Goal: Task Accomplishment & Management: Use online tool/utility

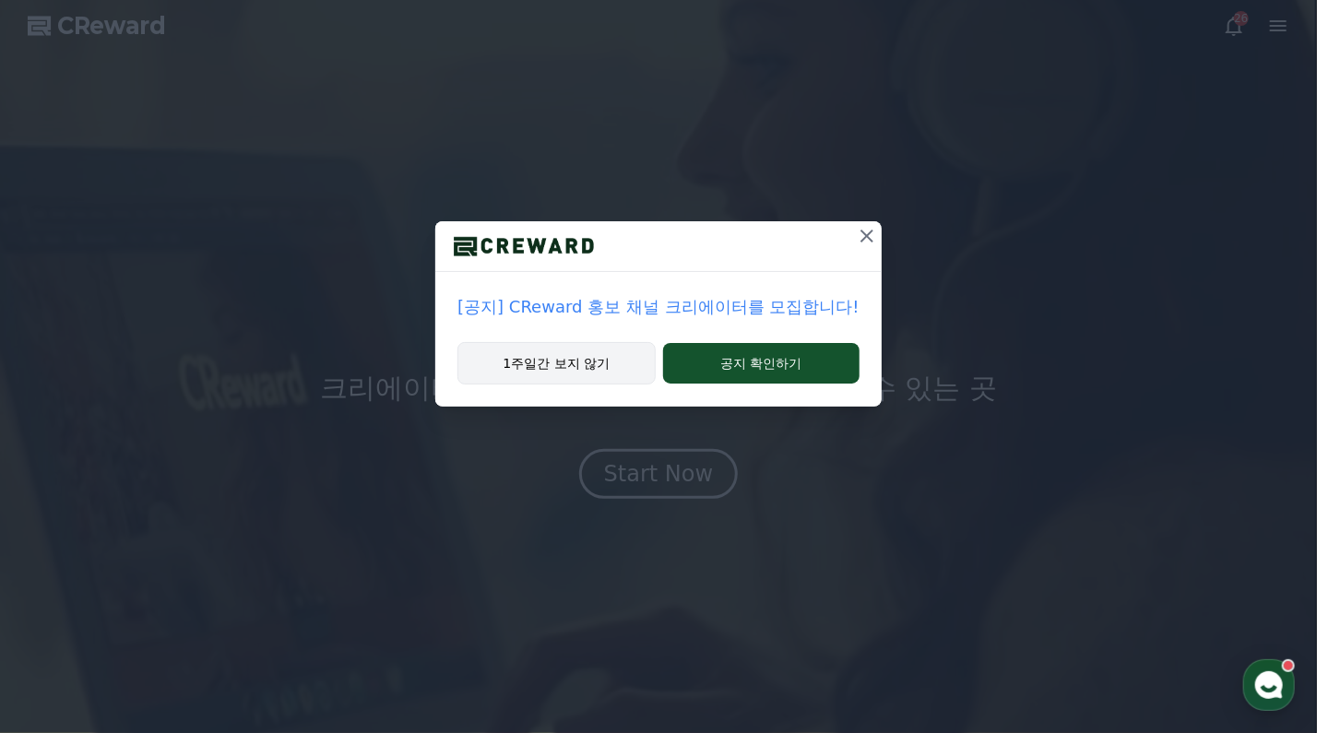
click at [569, 361] on button "1주일간 보지 않기" at bounding box center [555, 363] width 197 height 42
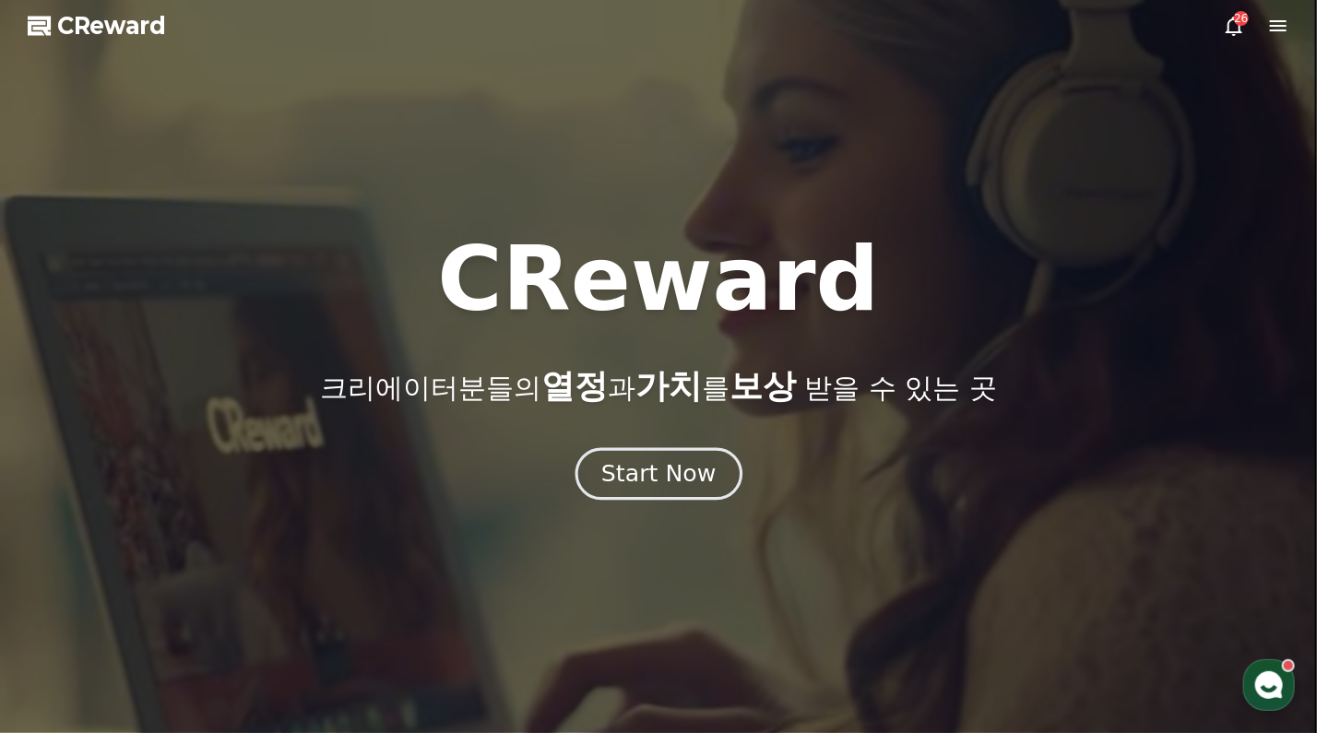
click at [678, 474] on div "Start Now" at bounding box center [658, 473] width 114 height 31
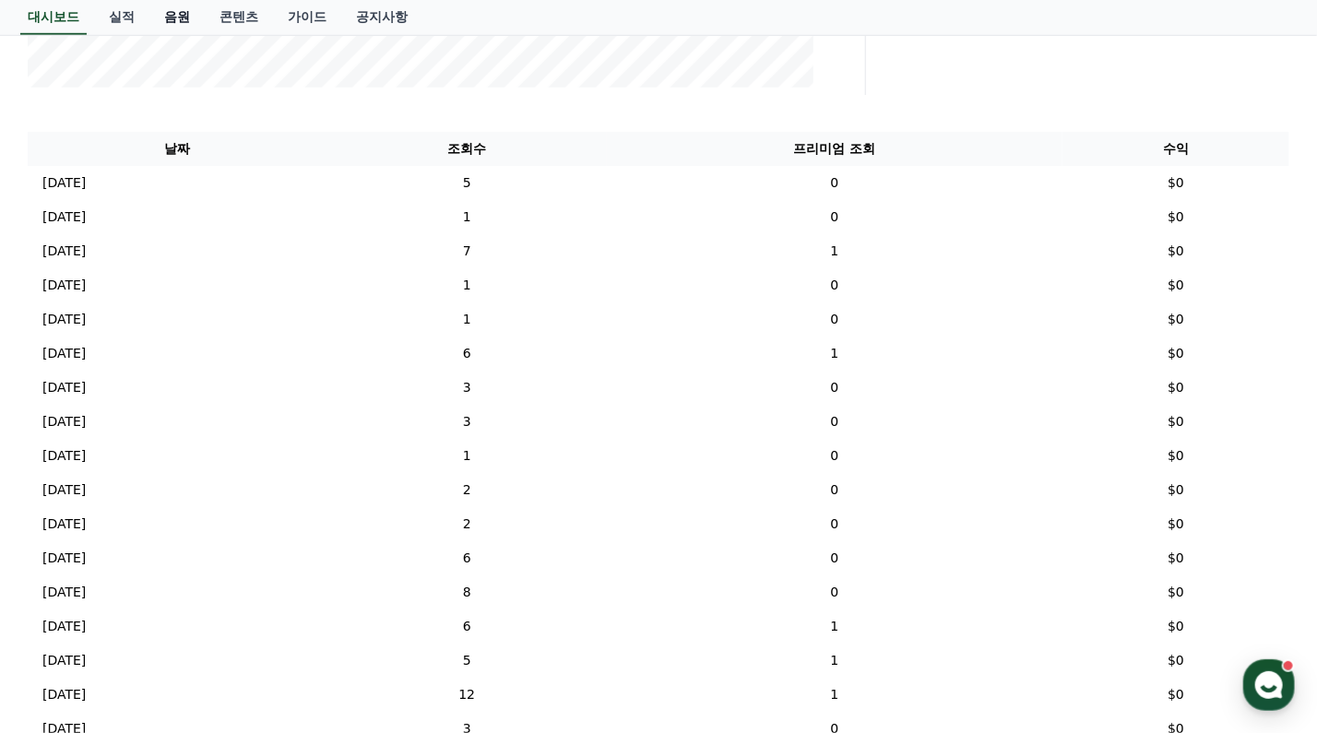
click at [178, 18] on link "음원" at bounding box center [176, 17] width 55 height 35
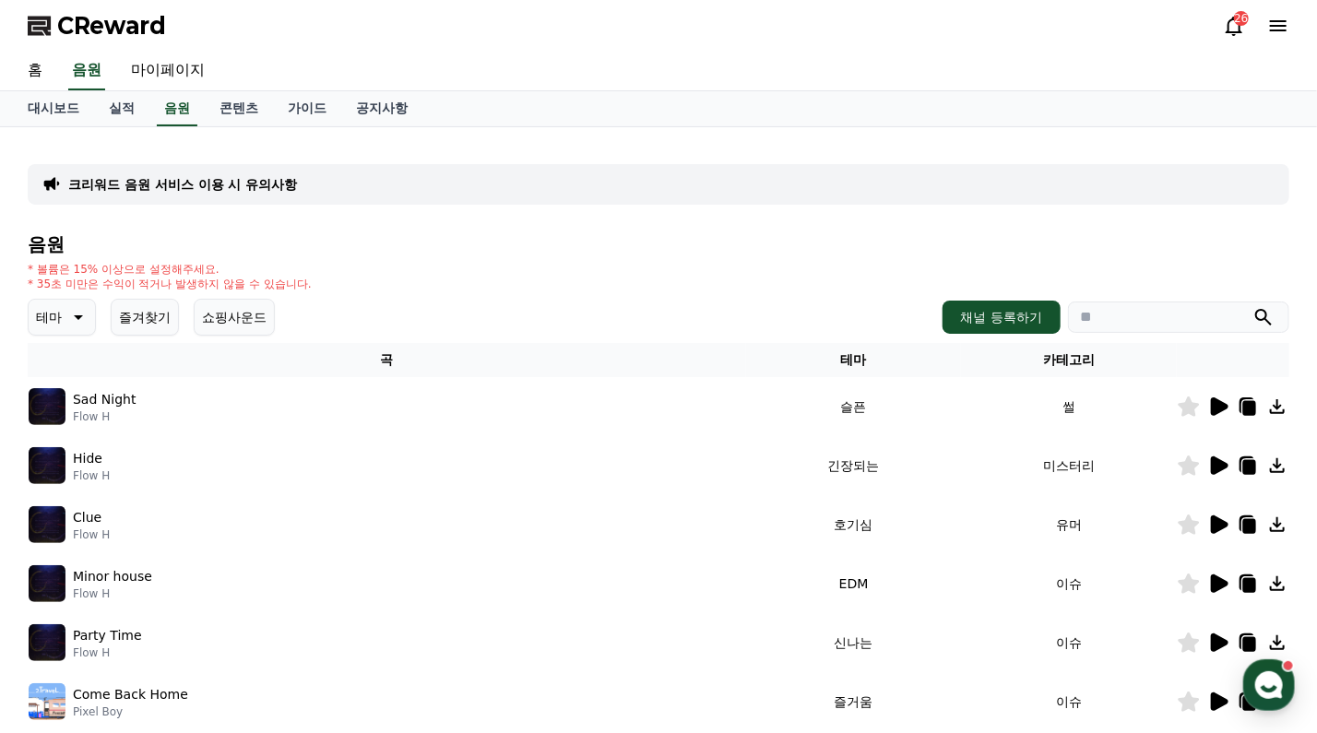
click at [1216, 473] on icon at bounding box center [1218, 466] width 22 height 22
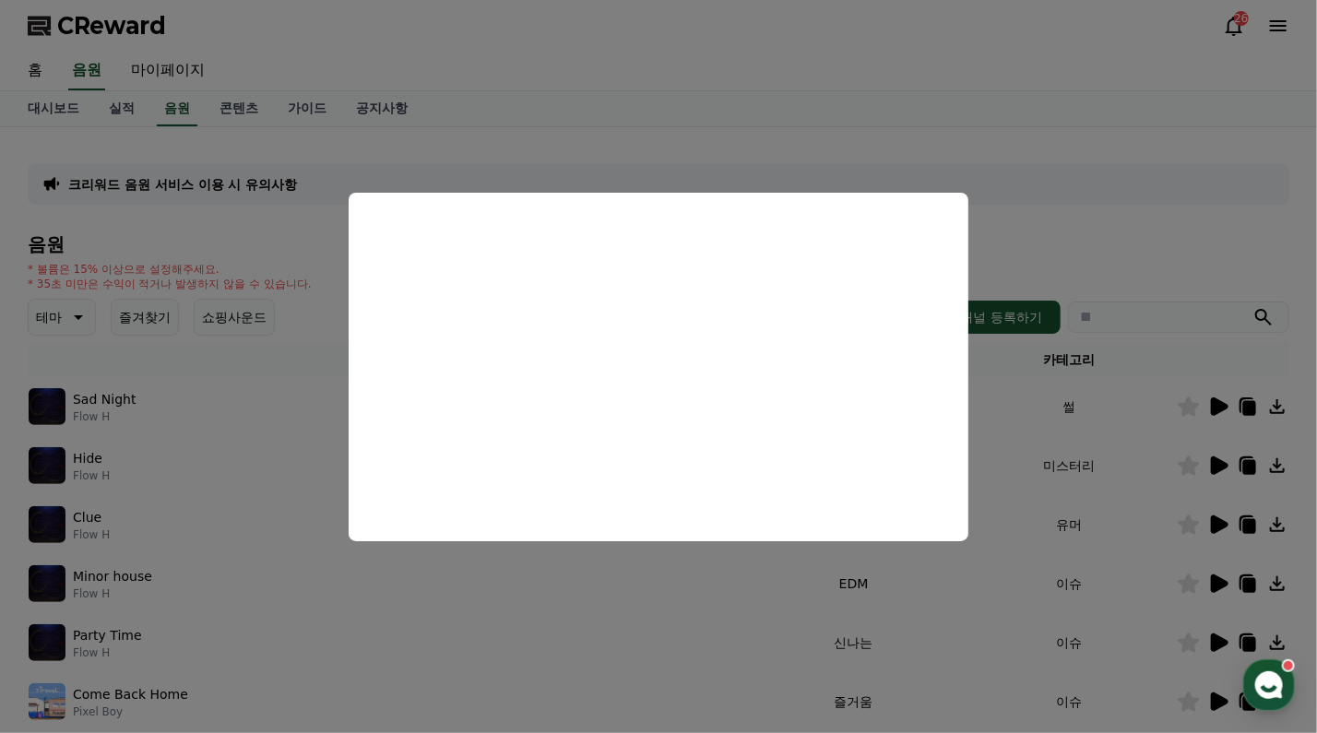
click at [418, 604] on button "close modal" at bounding box center [658, 366] width 1317 height 733
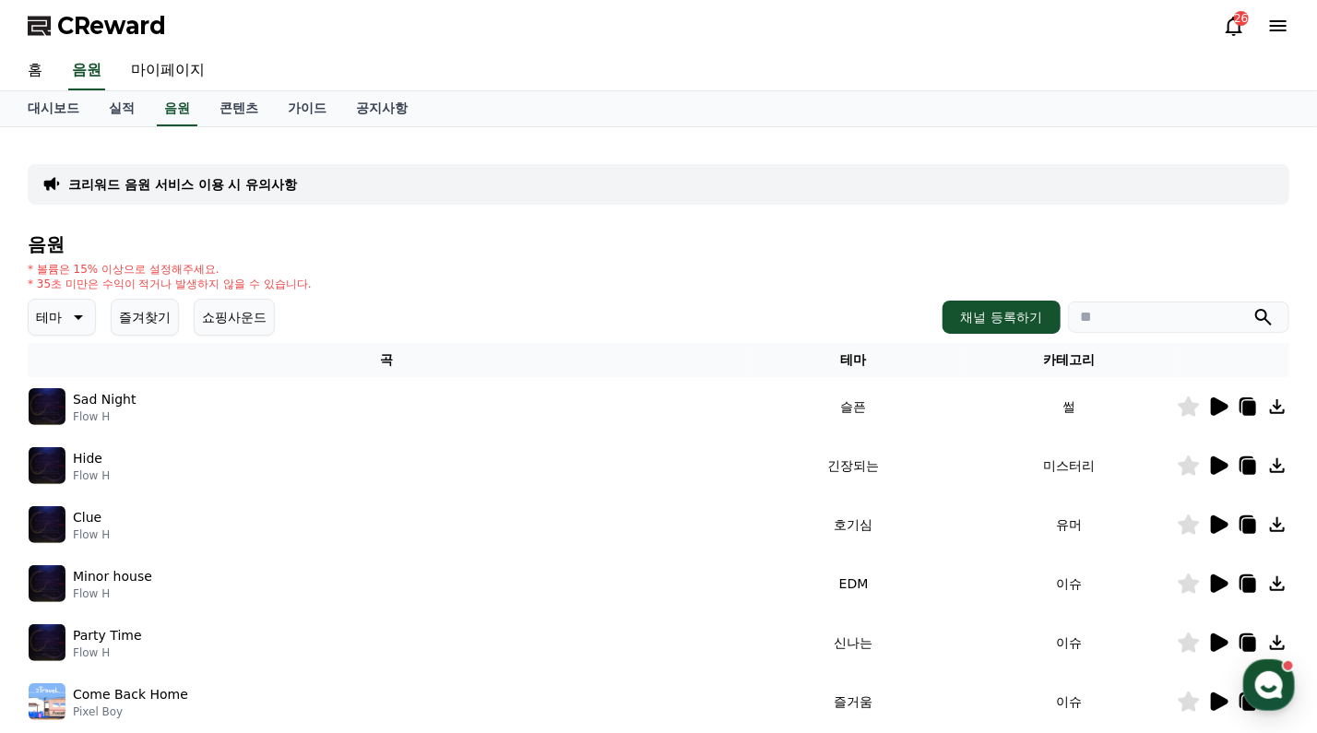
click at [1218, 528] on icon at bounding box center [1220, 525] width 18 height 18
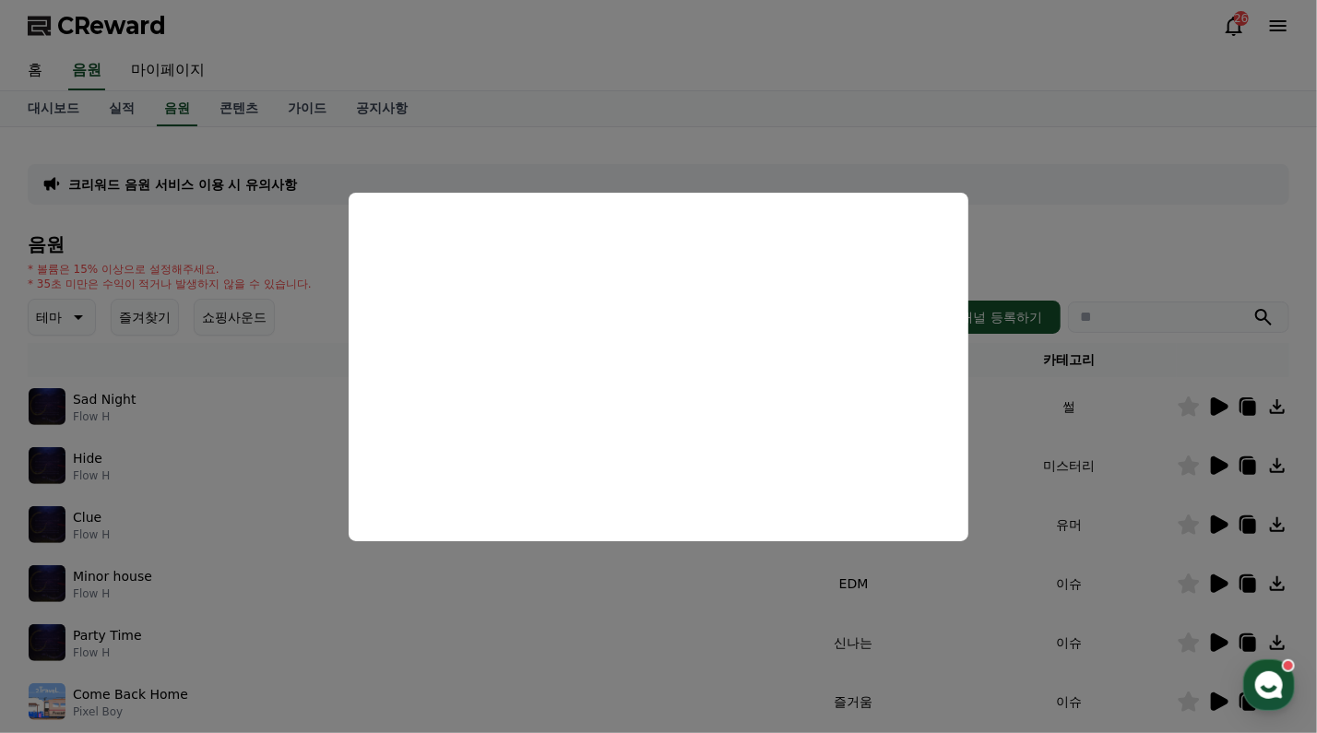
click at [746, 587] on button "close modal" at bounding box center [658, 366] width 1317 height 733
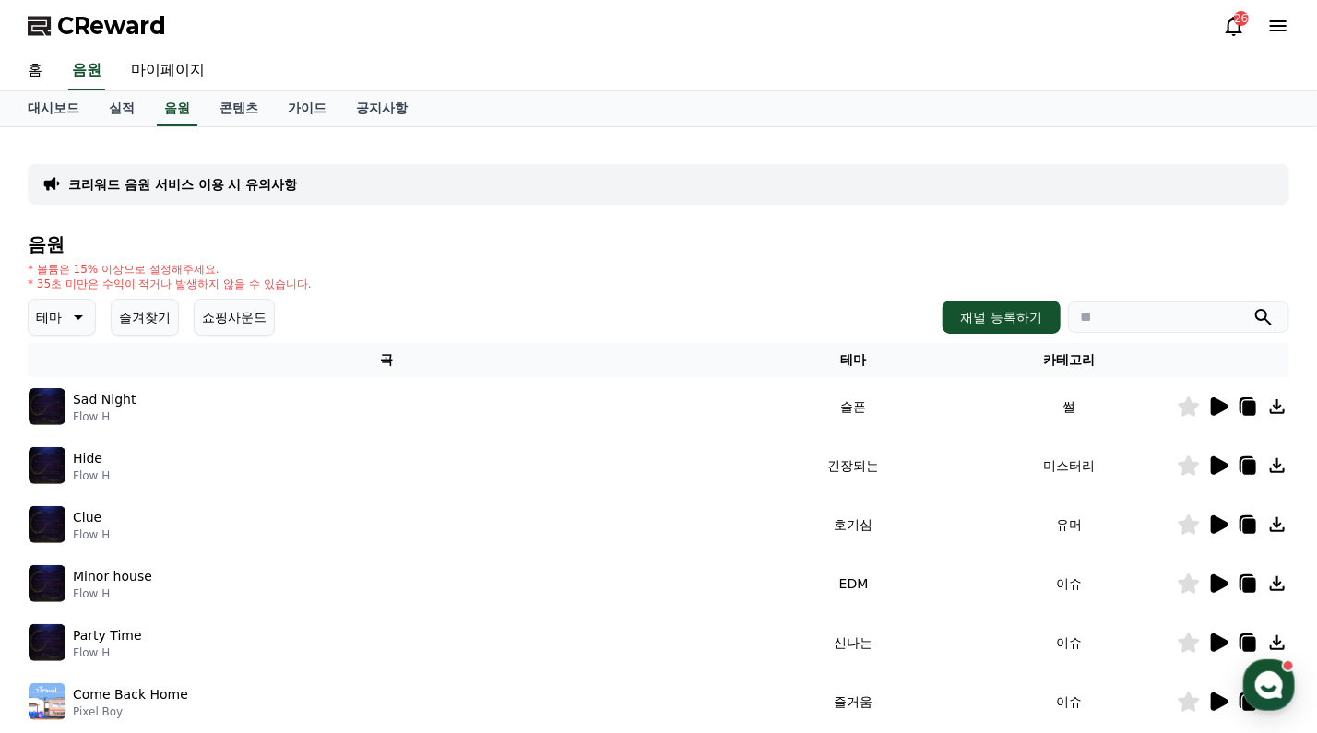
click at [1275, 526] on icon at bounding box center [1277, 525] width 22 height 22
